Goal: Register for event/course

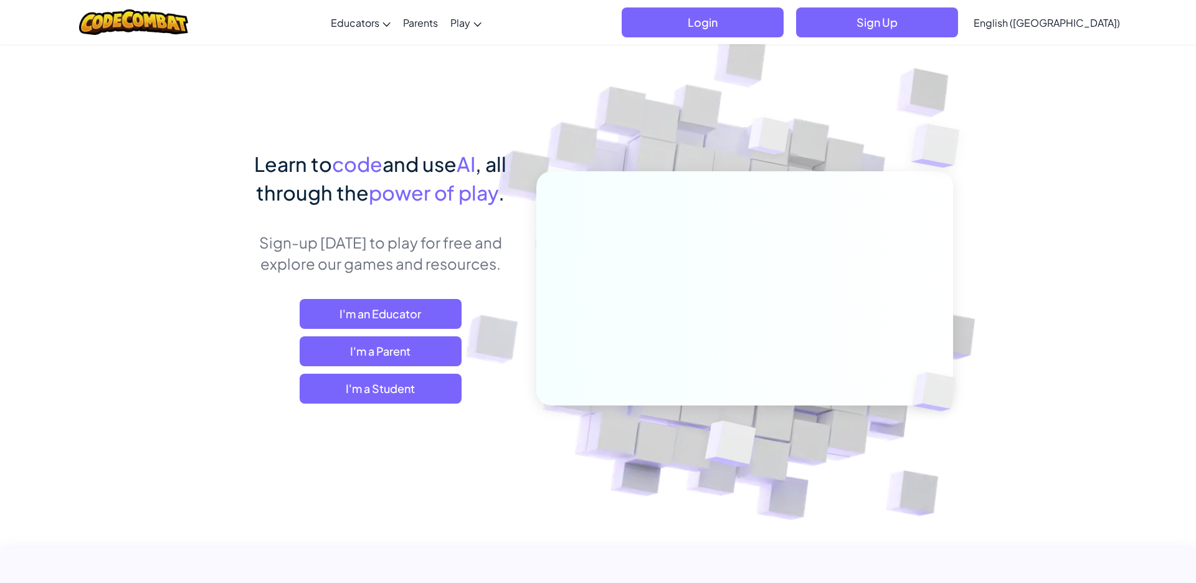
click at [354, 385] on span "I'm a Student" at bounding box center [381, 389] width 162 height 30
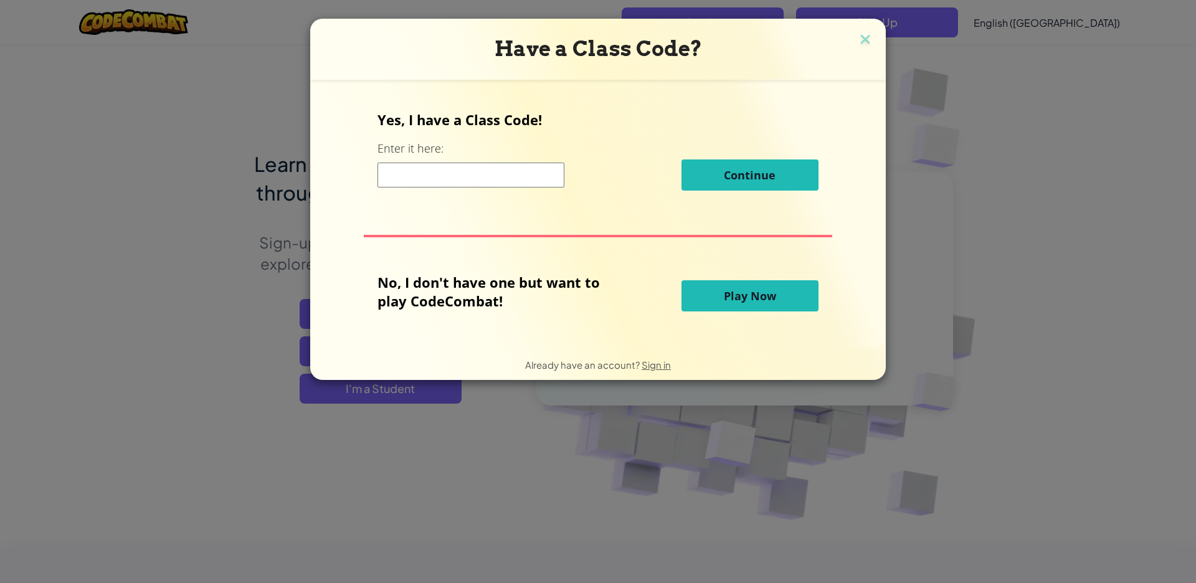
click at [750, 296] on span "Play Now" at bounding box center [750, 295] width 52 height 15
